Goal: Check status: Check status

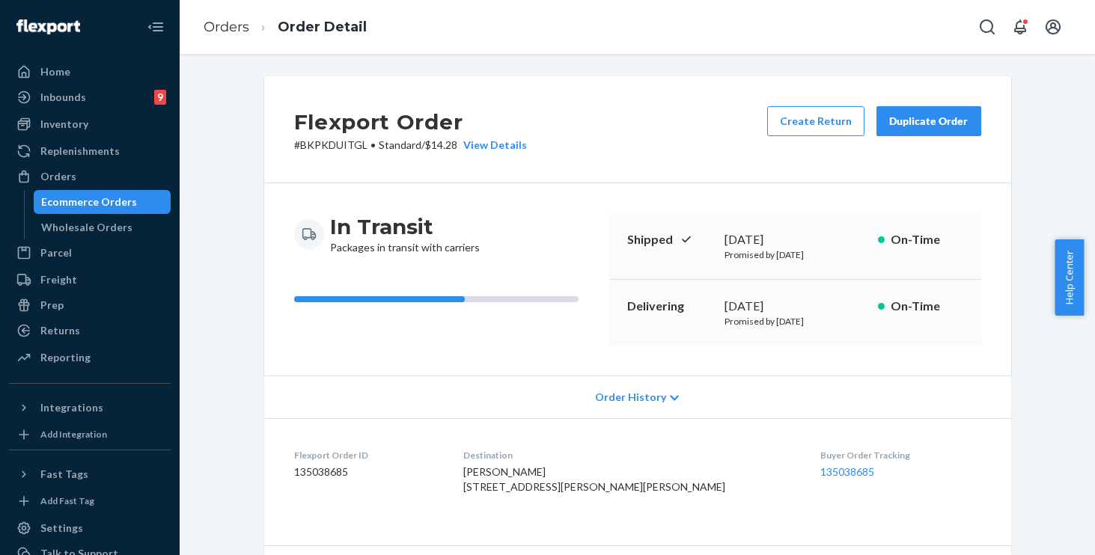
click at [629, 403] on span "Order History" at bounding box center [630, 397] width 71 height 15
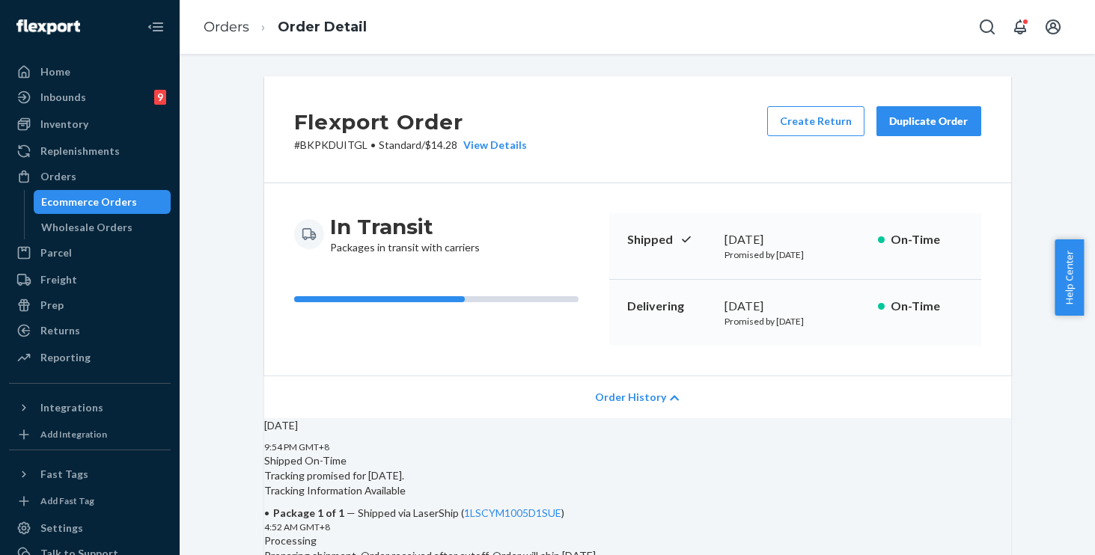
scroll to position [239, 0]
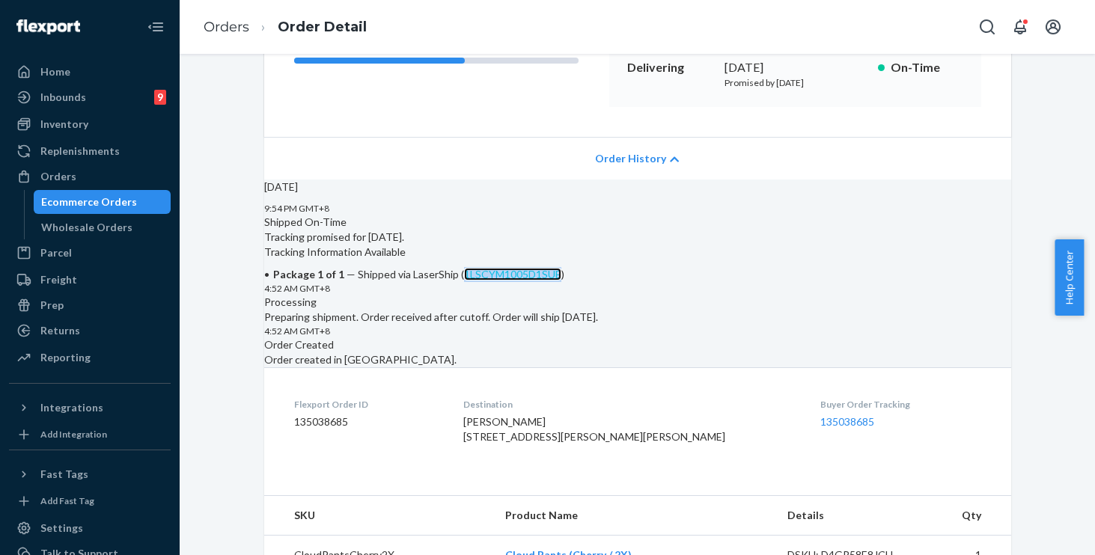
copy link "1LSCYM1005D1SUE"
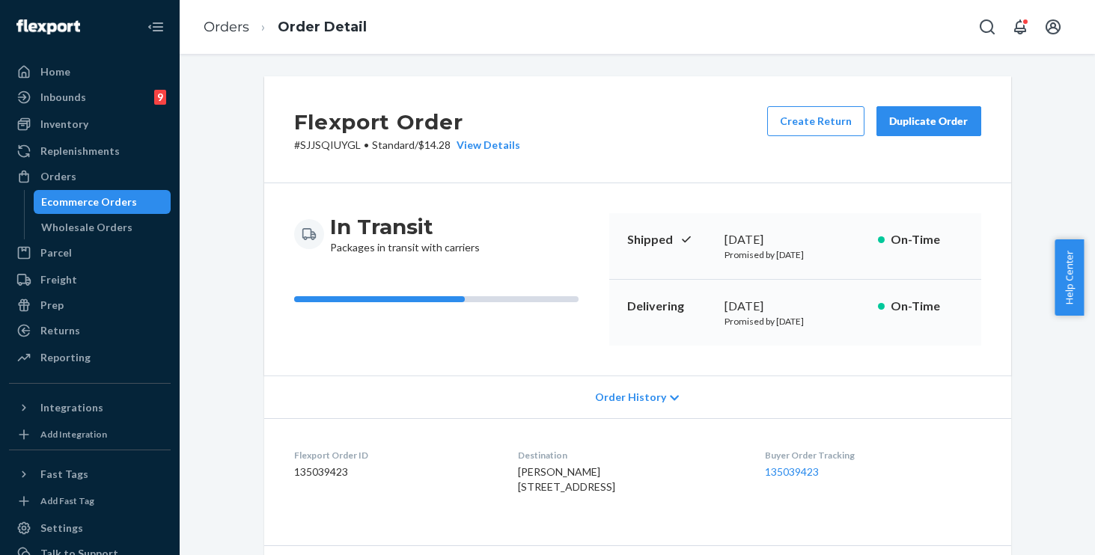
click at [629, 400] on span "Order History" at bounding box center [630, 397] width 71 height 15
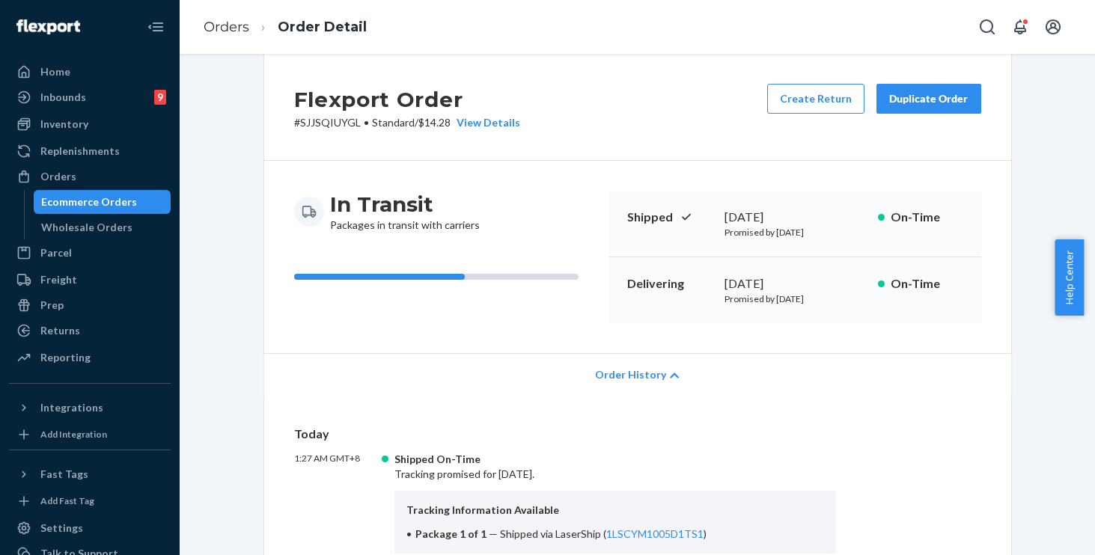
scroll to position [49, 0]
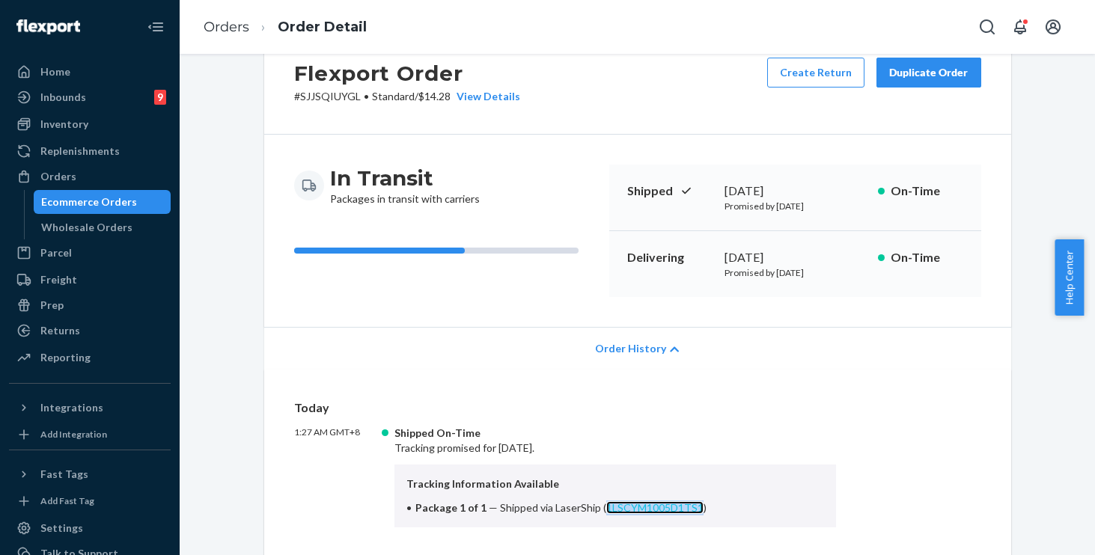
copy link "1LSCYM1005D1TS1"
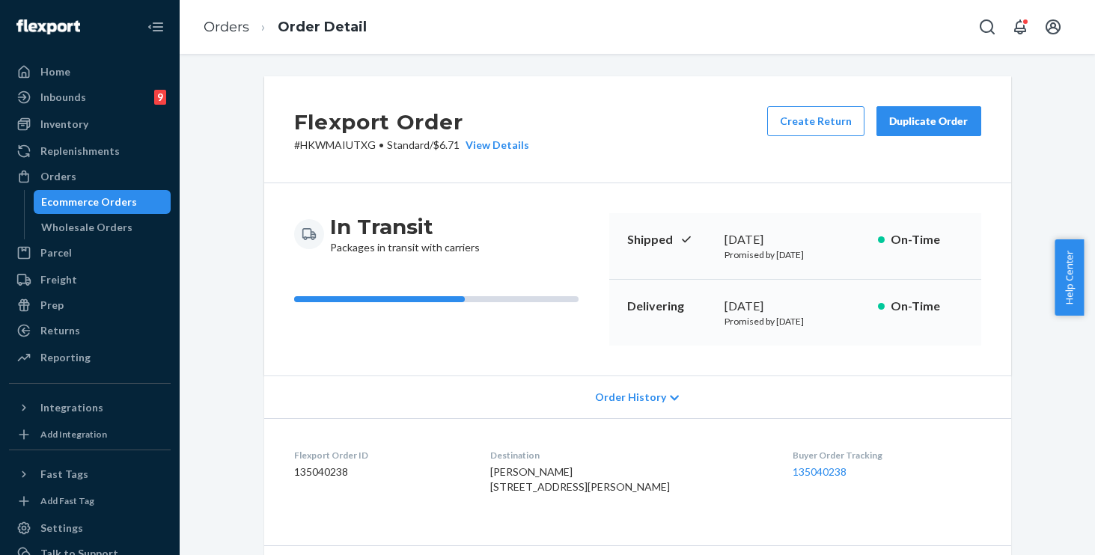
click at [616, 397] on span "Order History" at bounding box center [630, 397] width 71 height 15
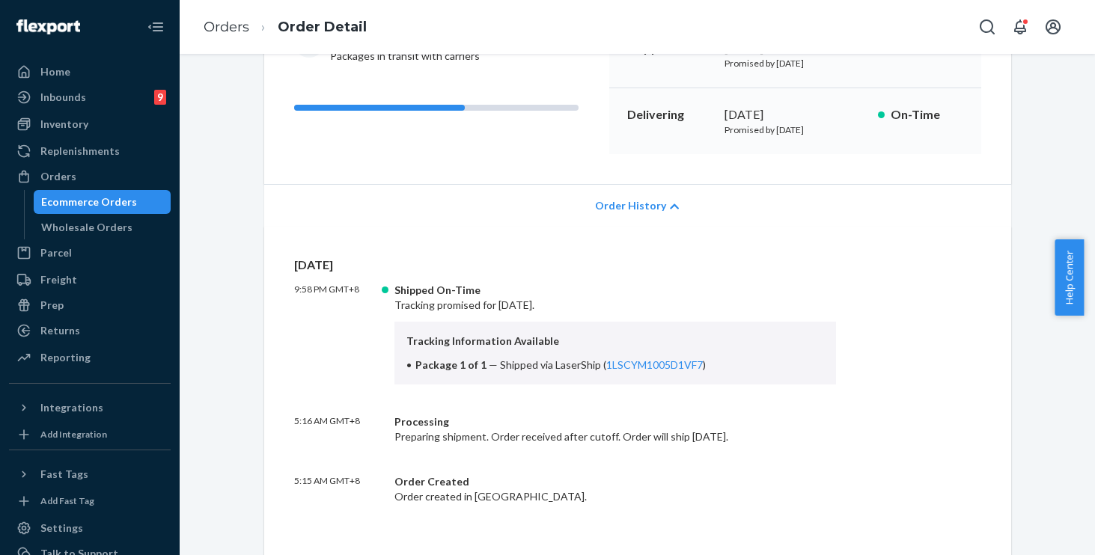
scroll to position [336, 0]
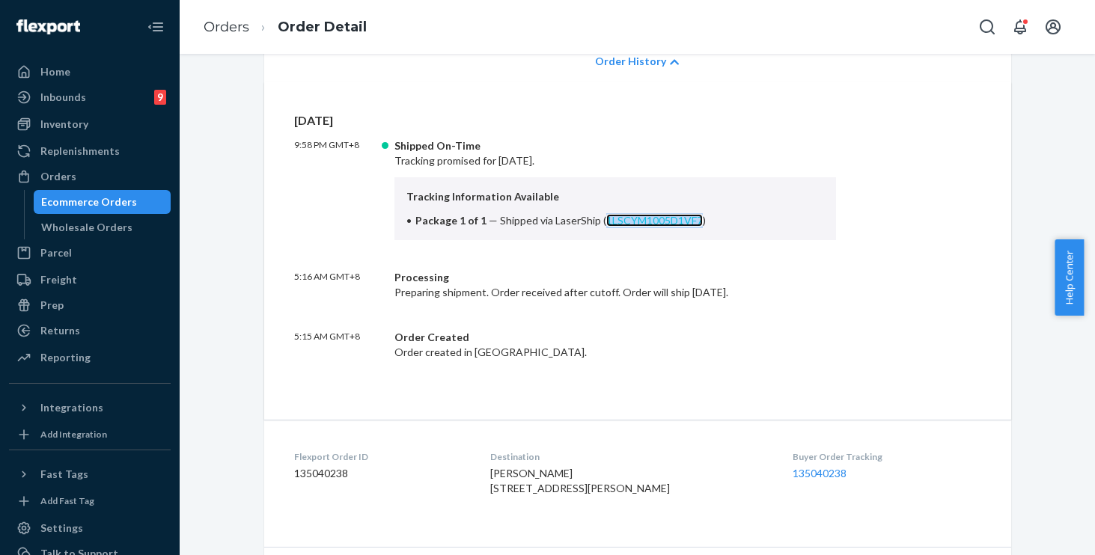
copy link "1LSCYM1005D1VF7"
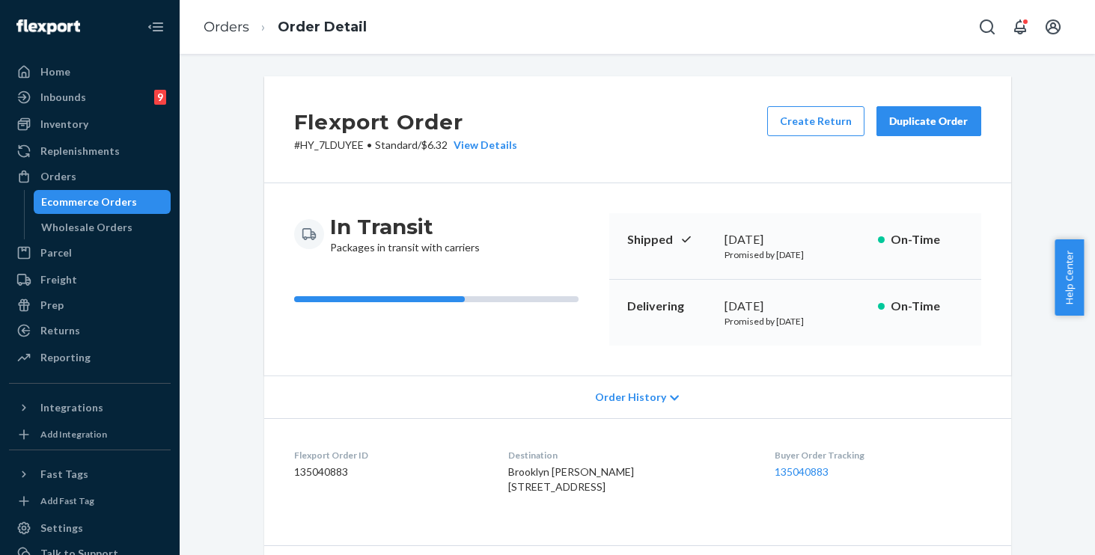
click at [628, 392] on span "Order History" at bounding box center [630, 397] width 71 height 15
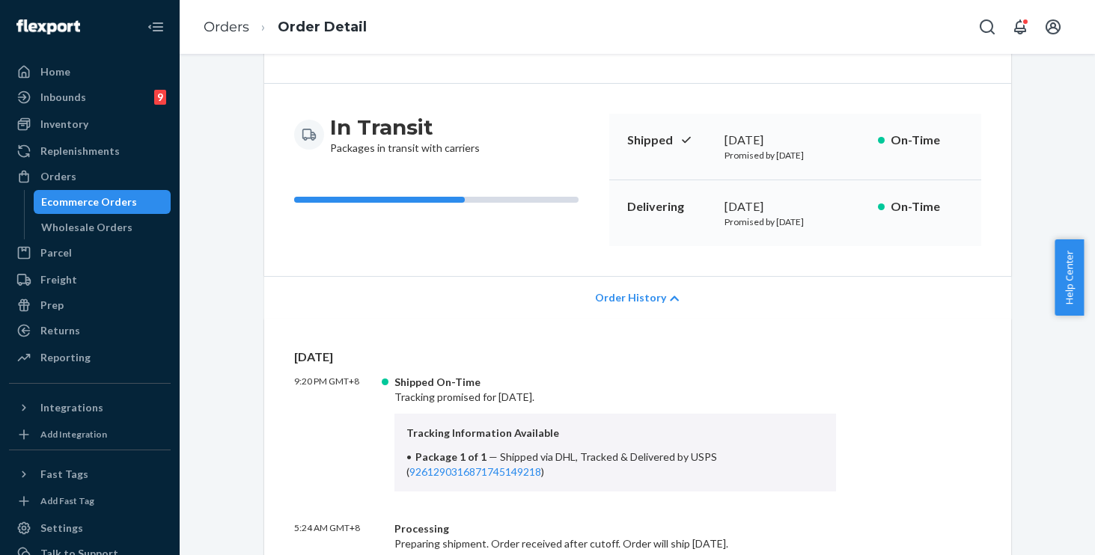
scroll to position [126, 0]
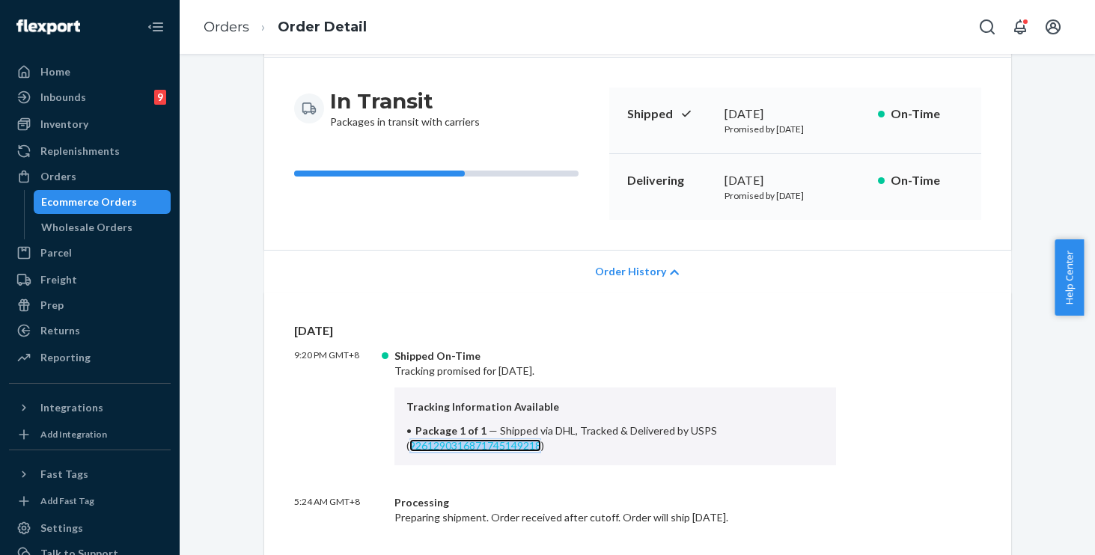
copy link "9261290316871745149218"
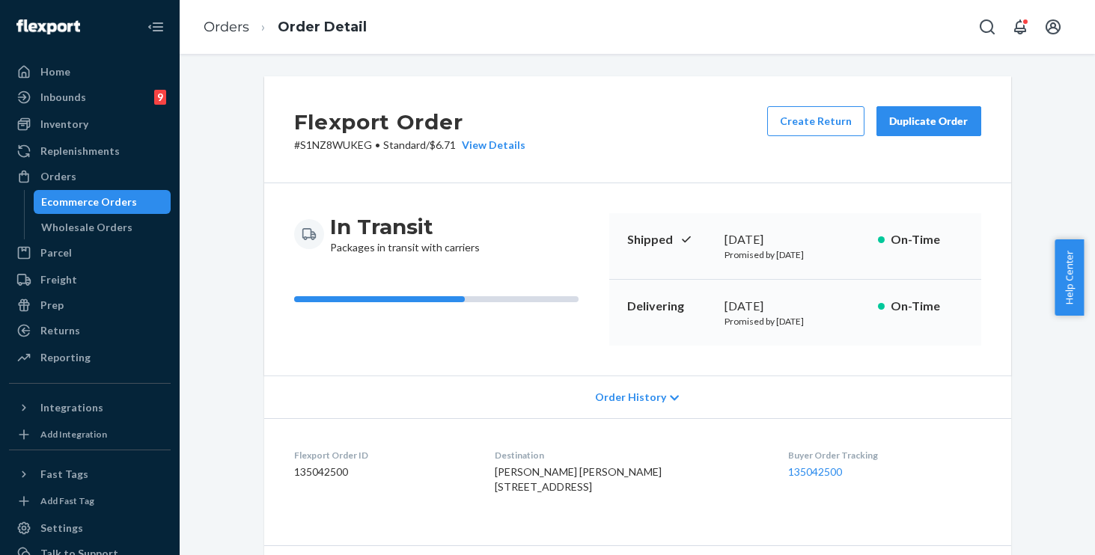
click at [629, 391] on span "Order History" at bounding box center [630, 397] width 71 height 15
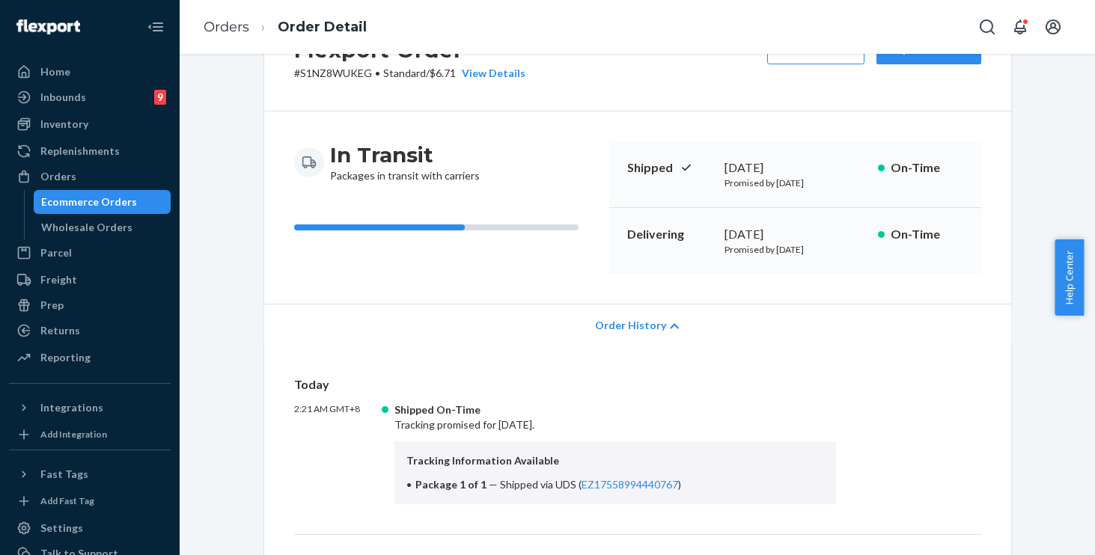
scroll to position [76, 0]
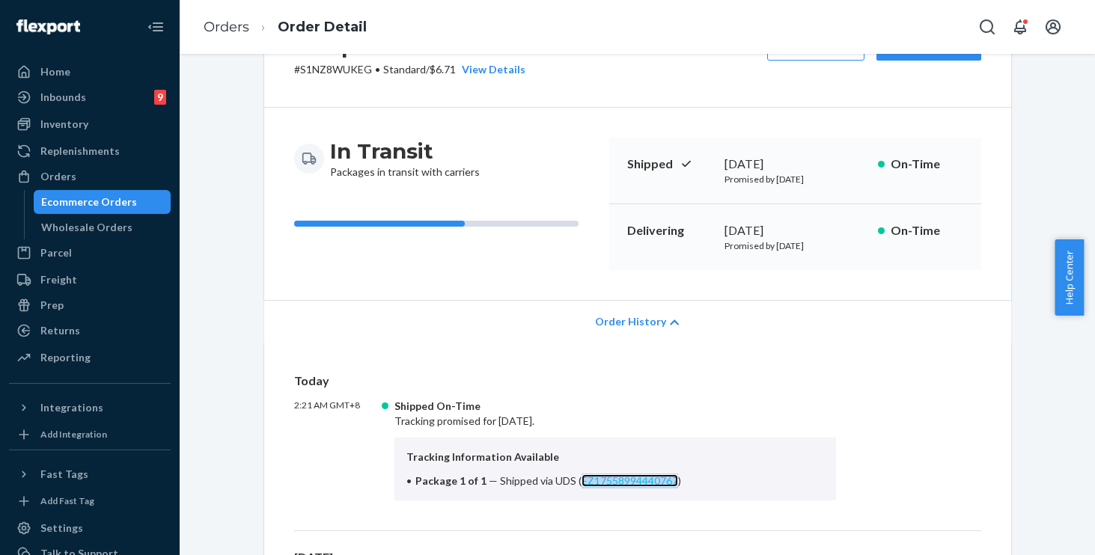
copy link "EZ17558994440767"
